Goal: Find specific page/section: Find specific page/section

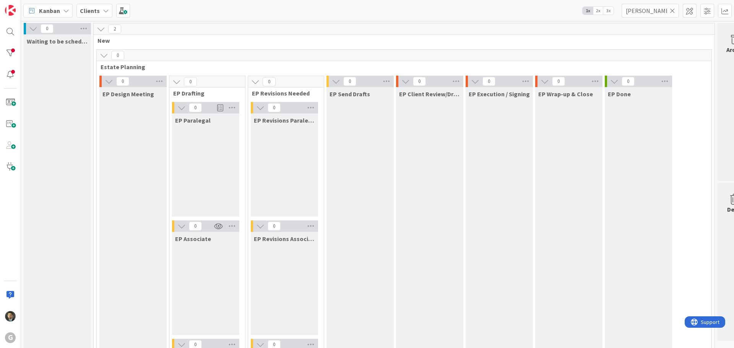
scroll to position [459, 0]
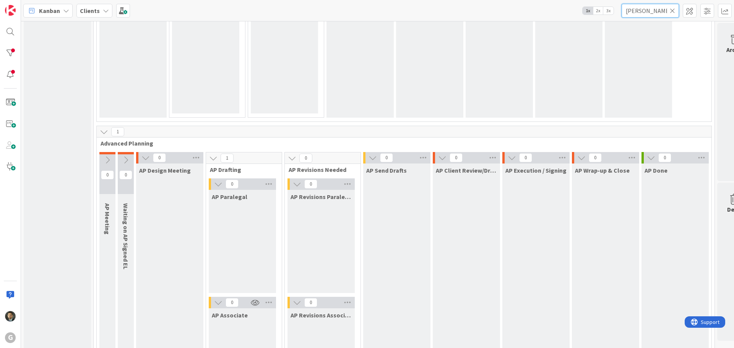
drag, startPoint x: 644, startPoint y: 13, endPoint x: 608, endPoint y: 14, distance: 36.0
click at [608, 14] on div "Kanban Clients 1x 2x 3x [PERSON_NAME]" at bounding box center [377, 10] width 713 height 21
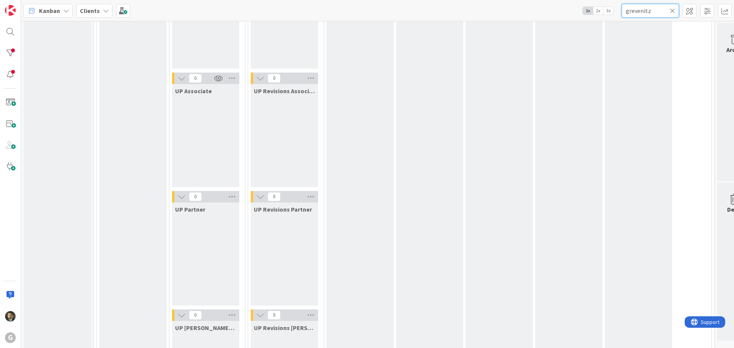
scroll to position [1126, 0]
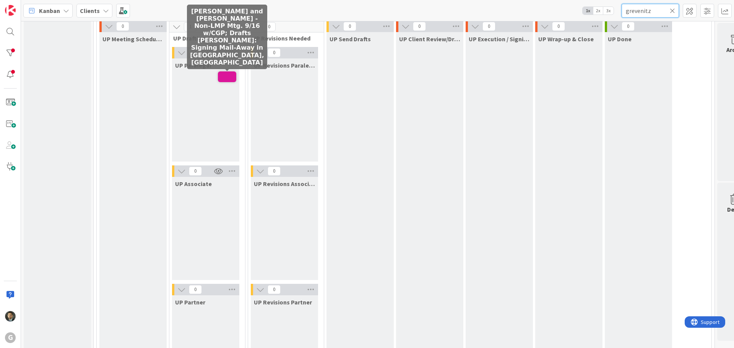
type input "grevenitz"
click at [231, 76] on span at bounding box center [227, 77] width 18 height 11
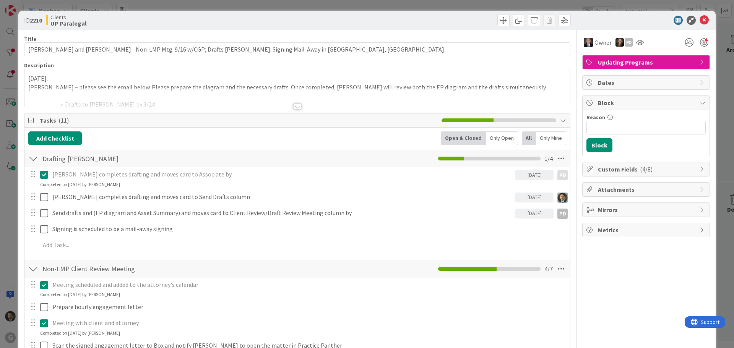
click at [294, 106] on div at bounding box center [297, 107] width 8 height 6
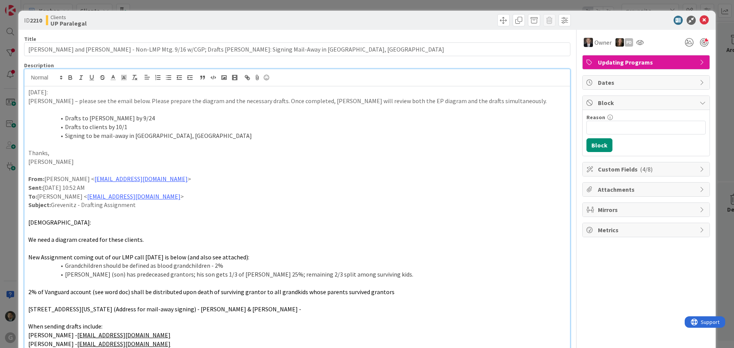
click at [403, 5] on div "ID 2210 Clients UP Paralegal Title 113 / 128 [PERSON_NAME] and [PERSON_NAME] - …" at bounding box center [367, 174] width 734 height 348
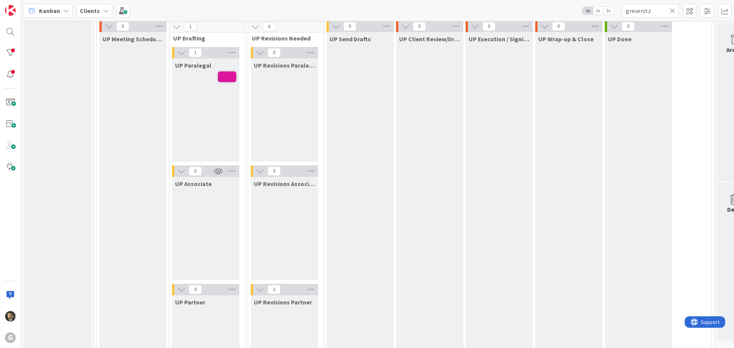
click at [671, 8] on icon at bounding box center [672, 10] width 5 height 7
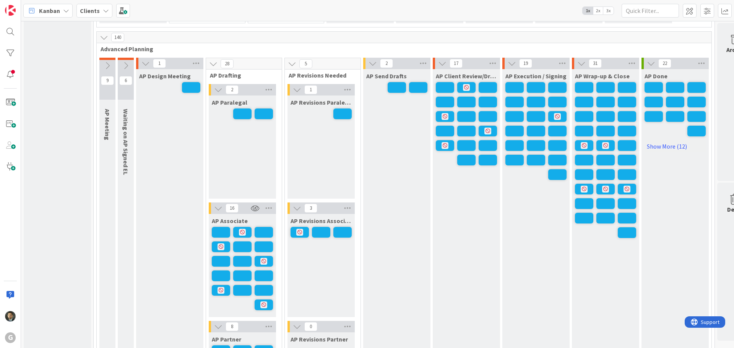
scroll to position [629, 0]
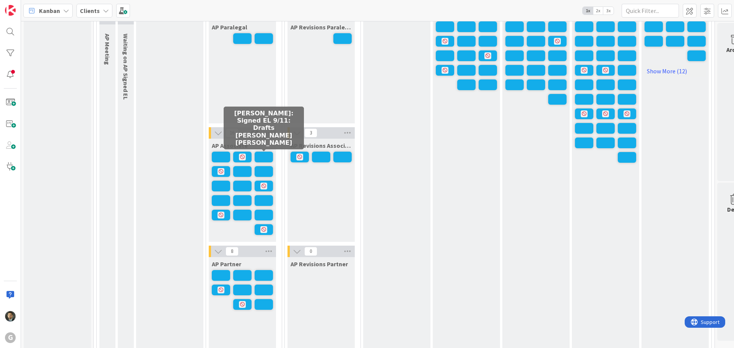
click at [265, 151] on div "AP Associate" at bounding box center [242, 145] width 67 height 12
click at [265, 156] on span at bounding box center [264, 157] width 18 height 11
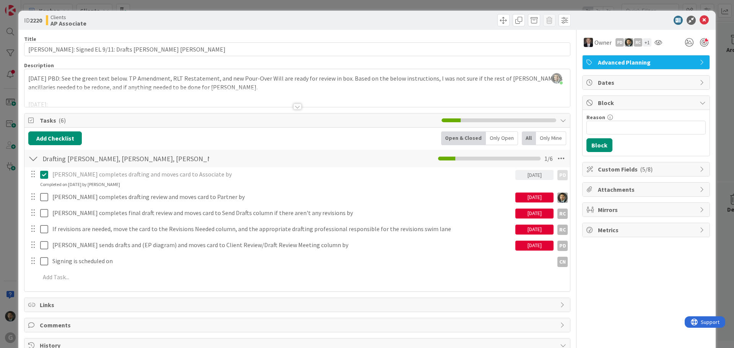
click at [294, 107] on div at bounding box center [297, 107] width 8 height 6
